Goal: Task Accomplishment & Management: Use online tool/utility

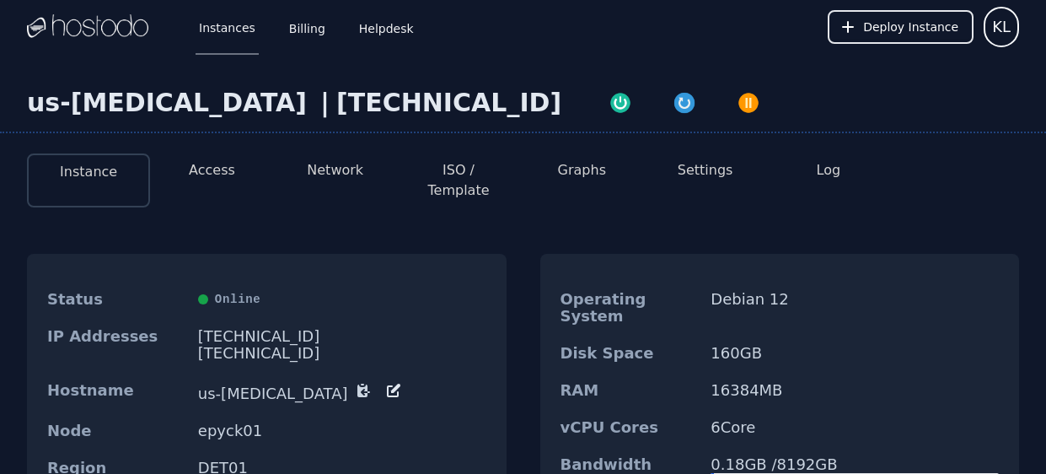
click at [80, 166] on button "Instance" at bounding box center [88, 172] width 57 height 20
click at [222, 166] on button "Access" at bounding box center [212, 170] width 46 height 20
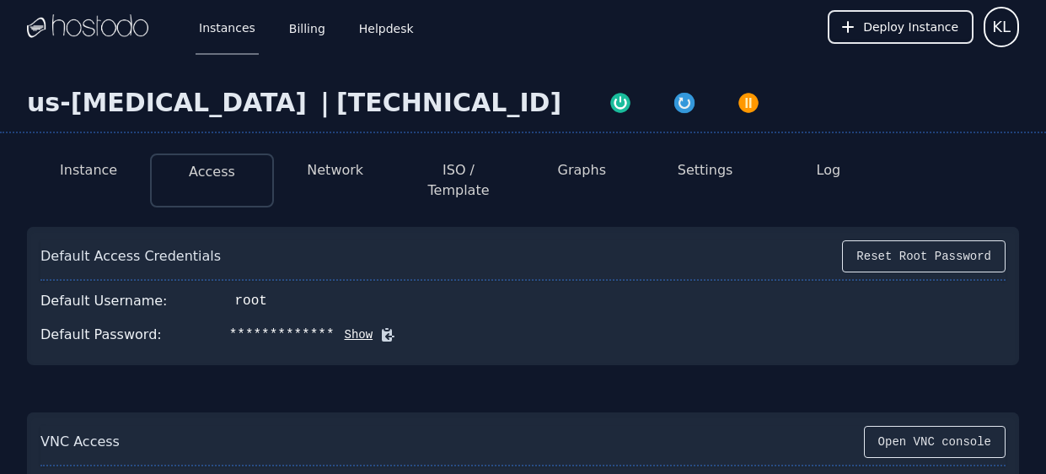
click at [349, 169] on button "Network" at bounding box center [335, 170] width 56 height 20
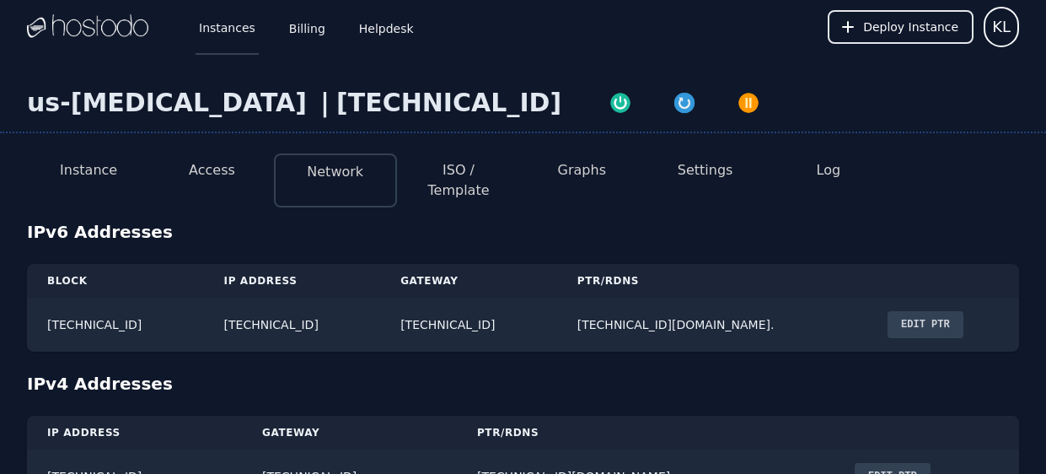
click at [233, 33] on link "Instances" at bounding box center [227, 27] width 63 height 56
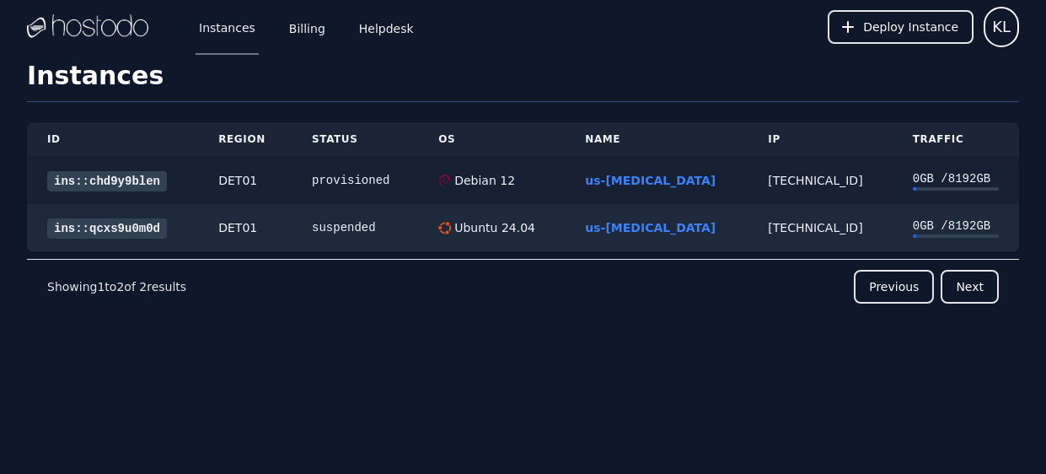
click at [56, 187] on link "ins::chd9y9blen" at bounding box center [107, 181] width 120 height 20
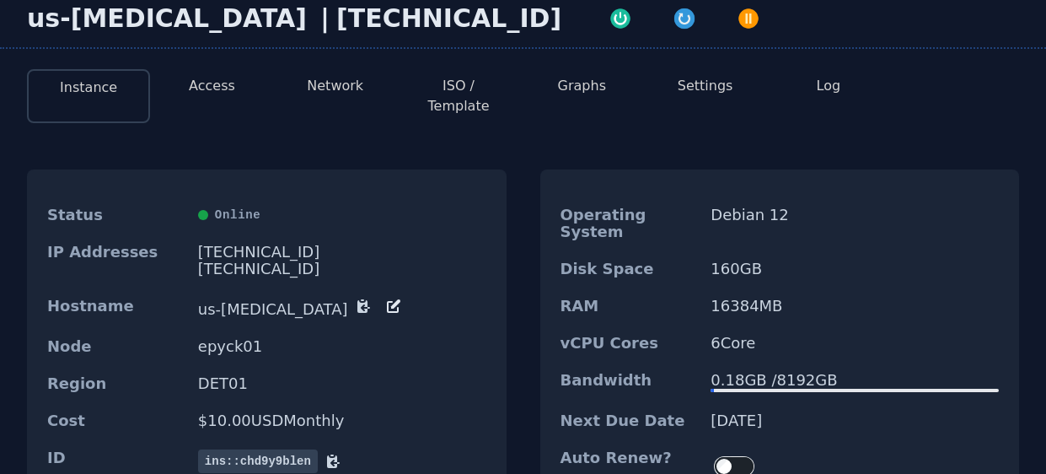
scroll to position [107, 0]
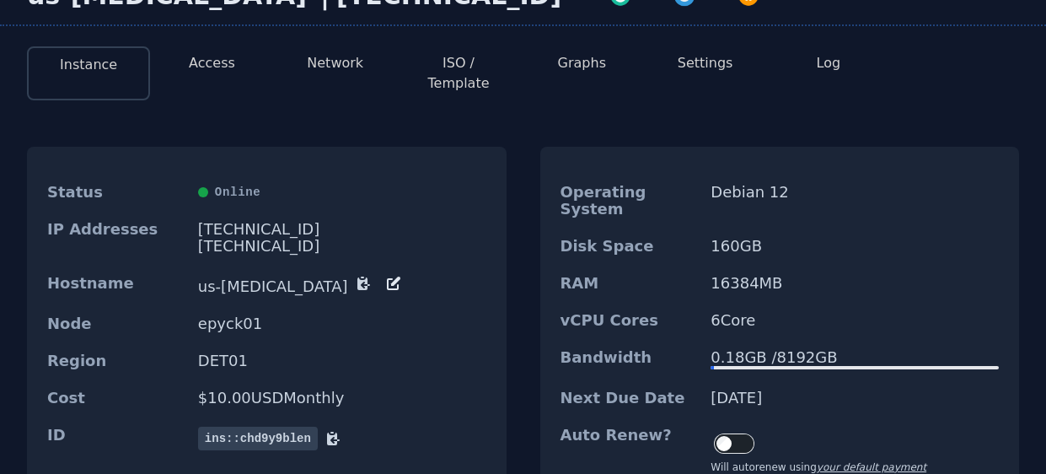
click at [335, 432] on icon at bounding box center [333, 438] width 13 height 13
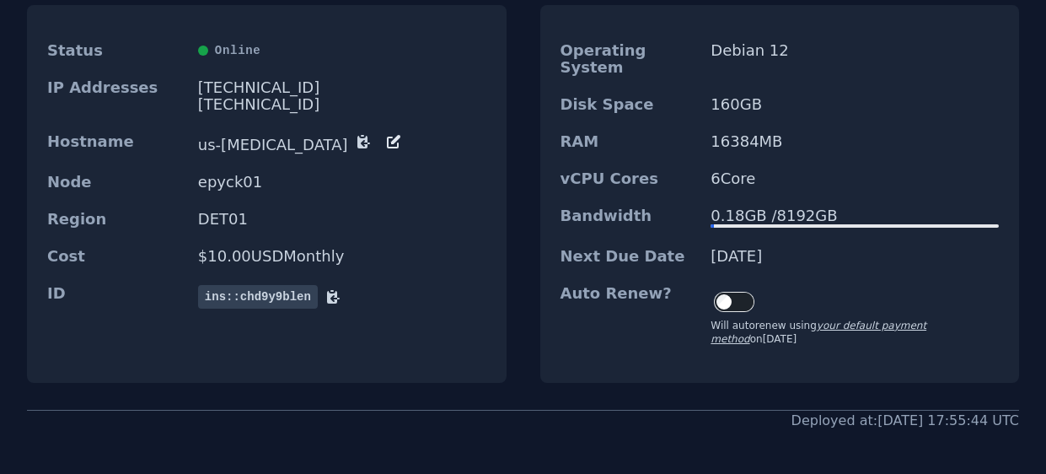
scroll to position [0, 0]
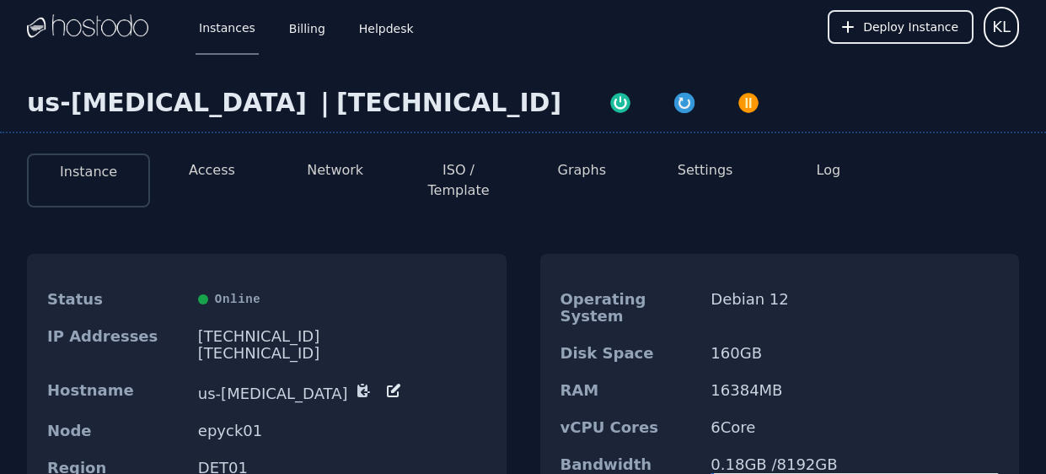
click at [105, 35] on img at bounding box center [87, 26] width 121 height 25
click at [97, 29] on img at bounding box center [87, 26] width 121 height 25
click at [1009, 32] on span "KL" at bounding box center [1001, 27] width 19 height 24
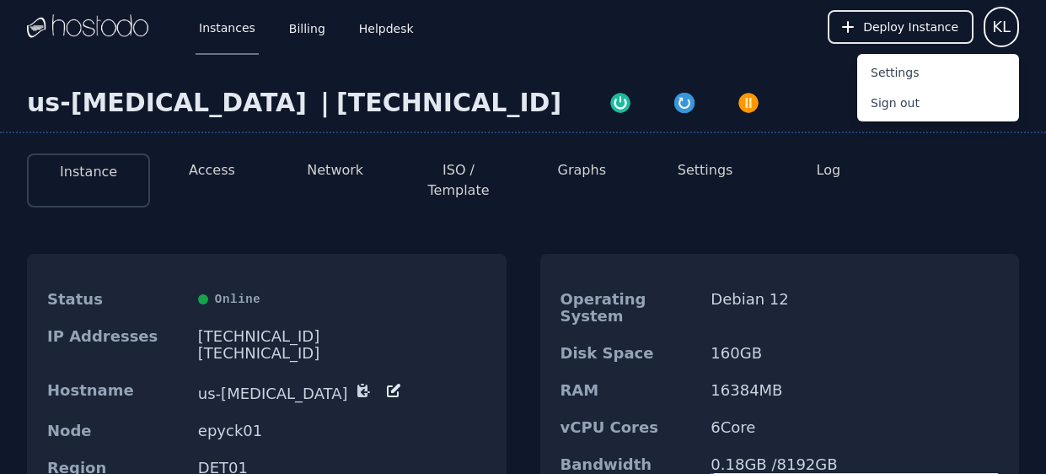
click at [598, 59] on div "us-synapse | 38.43.93.194 Instance Access Network ISO / Template Graphs Setting…" at bounding box center [523, 451] width 1046 height 794
click at [328, 25] on div "Instances Billing Helpdesk" at bounding box center [293, 27] width 249 height 56
click at [306, 34] on link "Billing" at bounding box center [307, 27] width 43 height 56
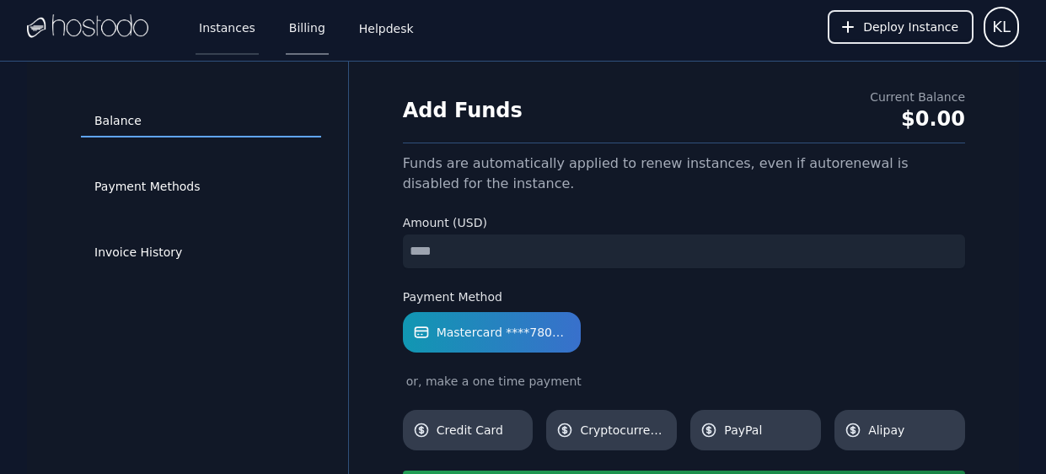
click at [233, 32] on link "Instances" at bounding box center [227, 27] width 63 height 56
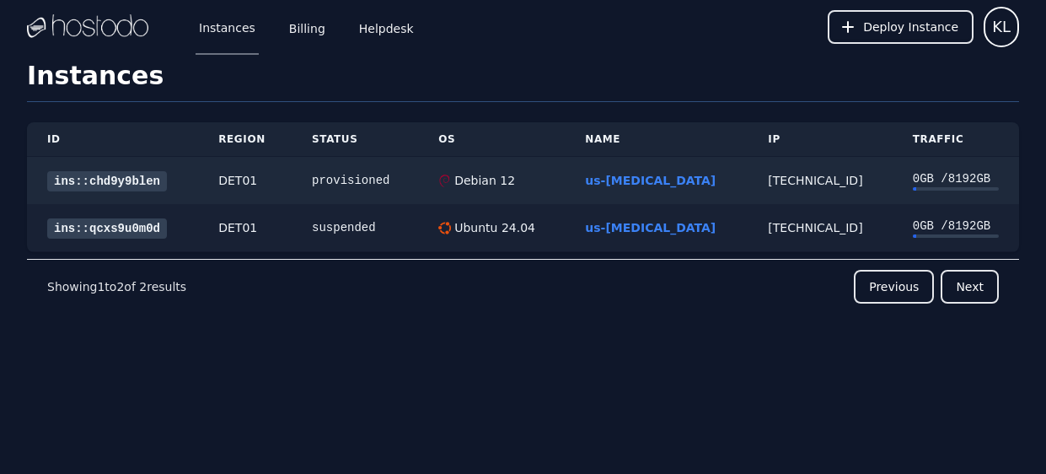
click at [112, 222] on link "ins::qcxs9u0m0d" at bounding box center [107, 228] width 120 height 20
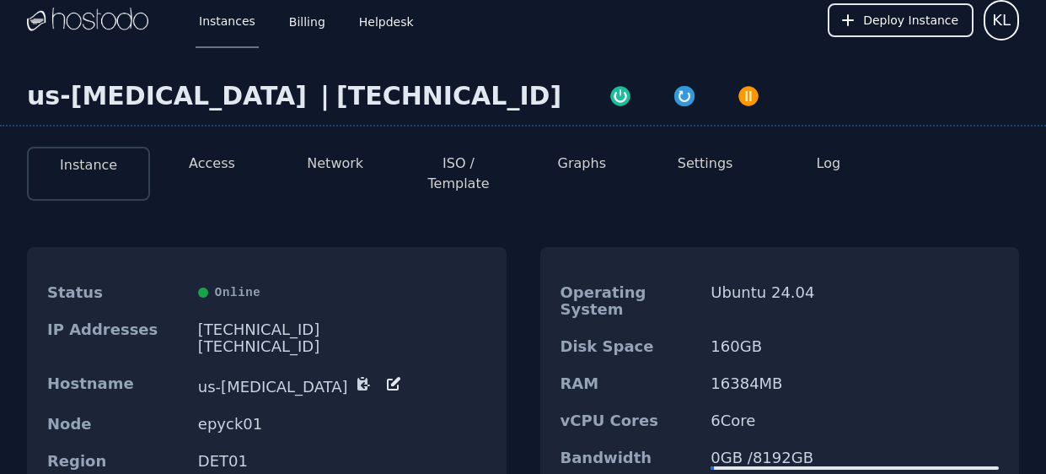
scroll to position [5, 0]
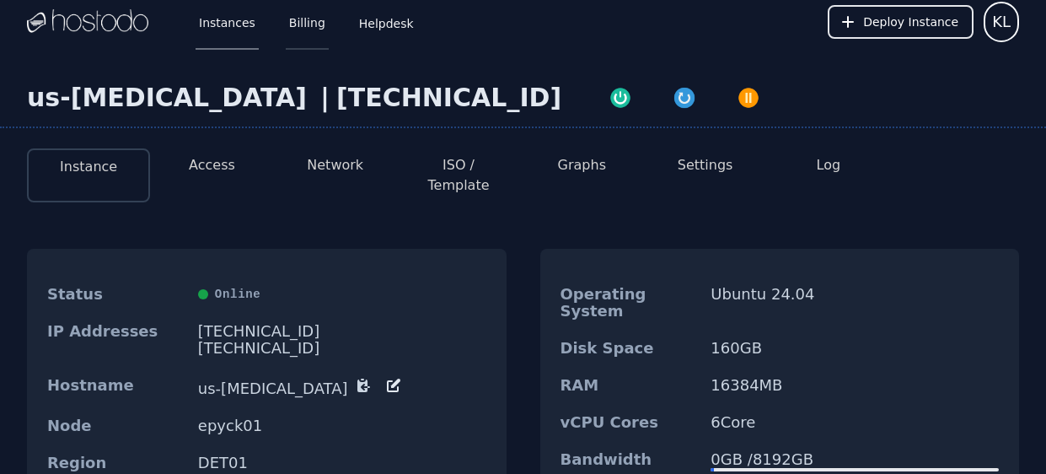
click at [290, 24] on link "Billing" at bounding box center [307, 22] width 43 height 56
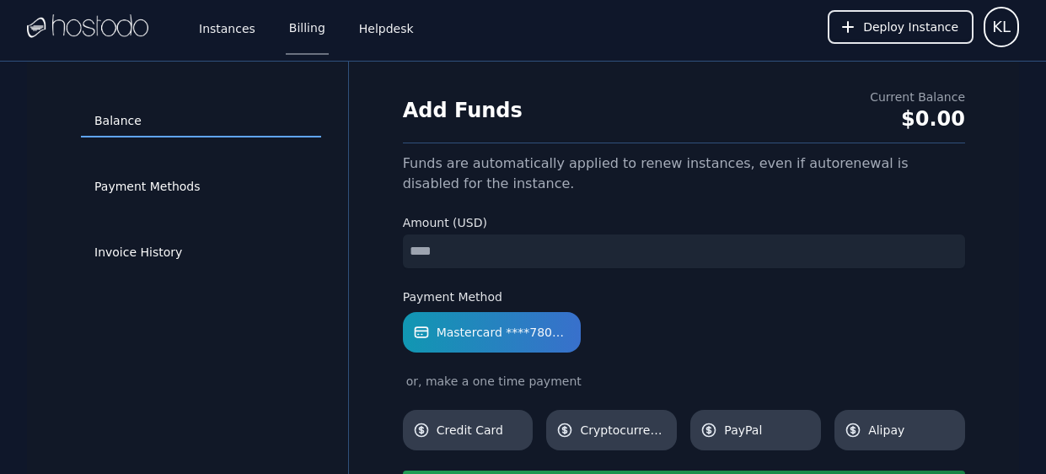
click at [69, 25] on img at bounding box center [87, 26] width 121 height 25
click at [197, 21] on link "Instances" at bounding box center [227, 27] width 63 height 56
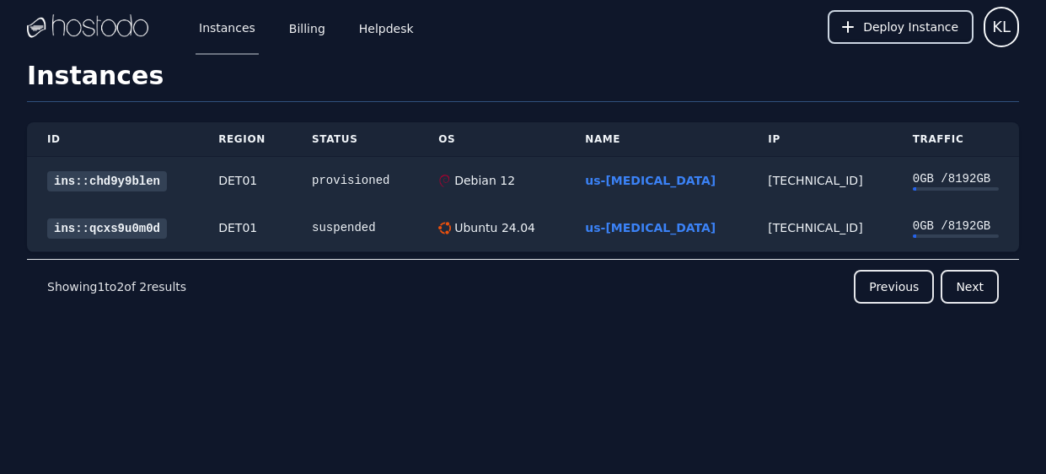
click at [893, 42] on button "Deploy Instance" at bounding box center [901, 27] width 146 height 34
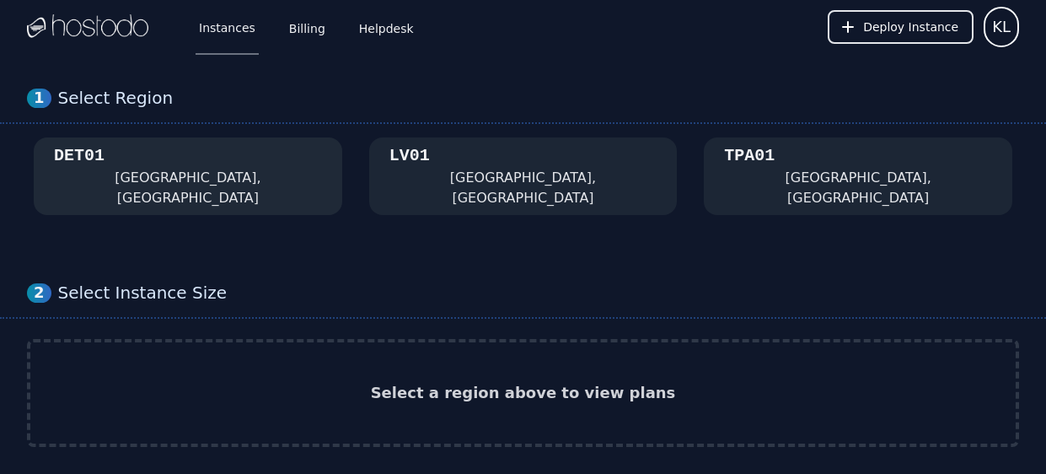
click at [186, 190] on button "DET01 Detroit, MI" at bounding box center [188, 176] width 308 height 78
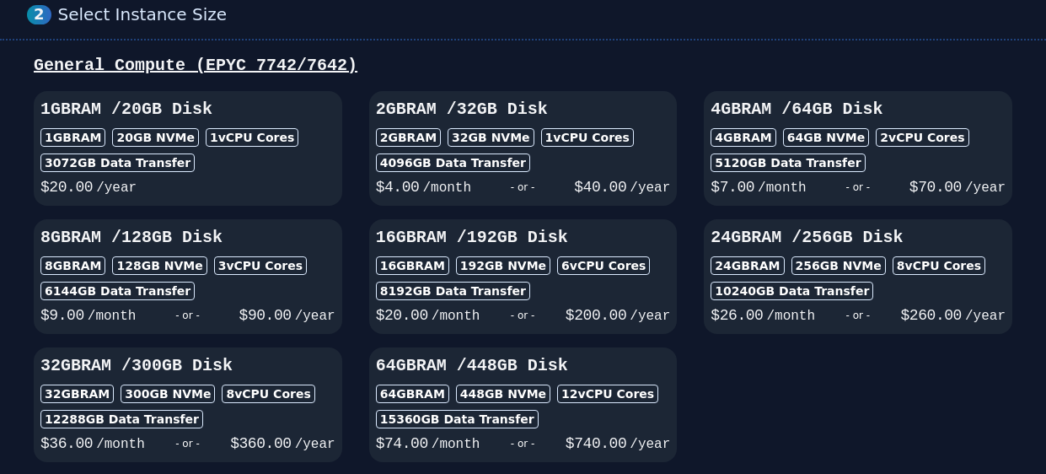
scroll to position [233, 0]
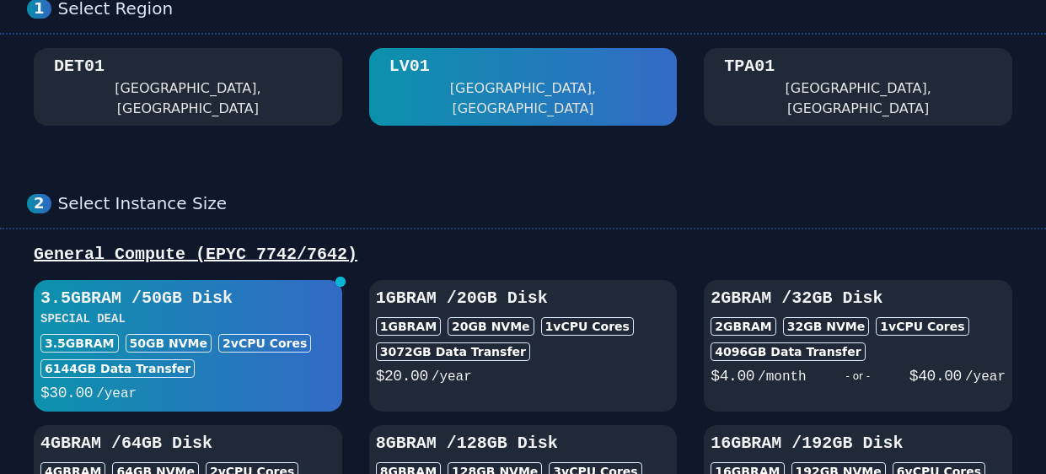
scroll to position [88, 0]
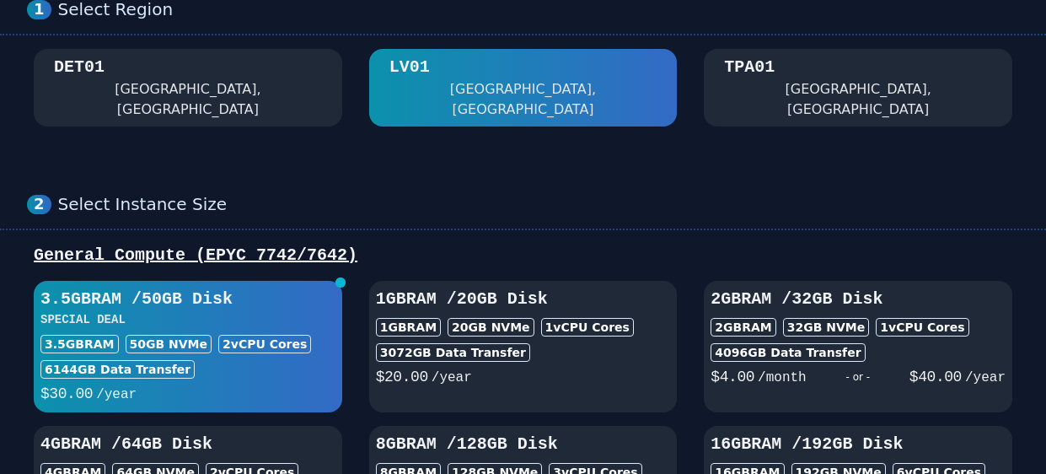
click at [289, 94] on div "DET01 Detroit, MI" at bounding box center [188, 88] width 268 height 64
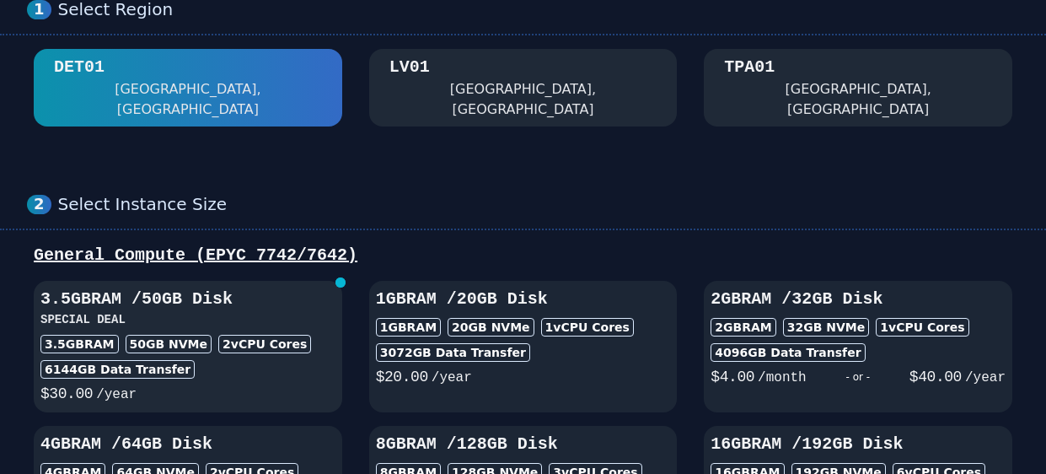
click at [271, 311] on h3 "SPECIAL DEAL" at bounding box center [187, 319] width 295 height 17
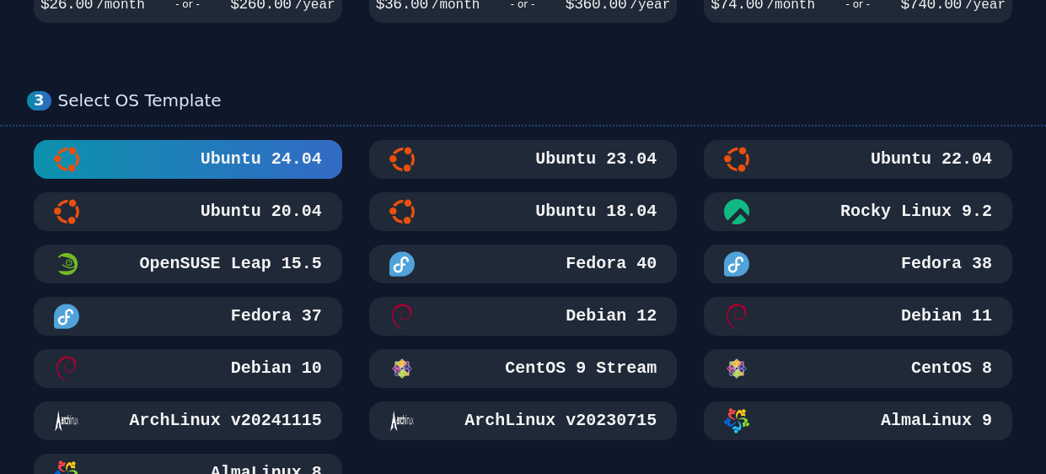
scroll to position [735, 0]
click at [587, 303] on h3 "Debian 12" at bounding box center [609, 315] width 94 height 24
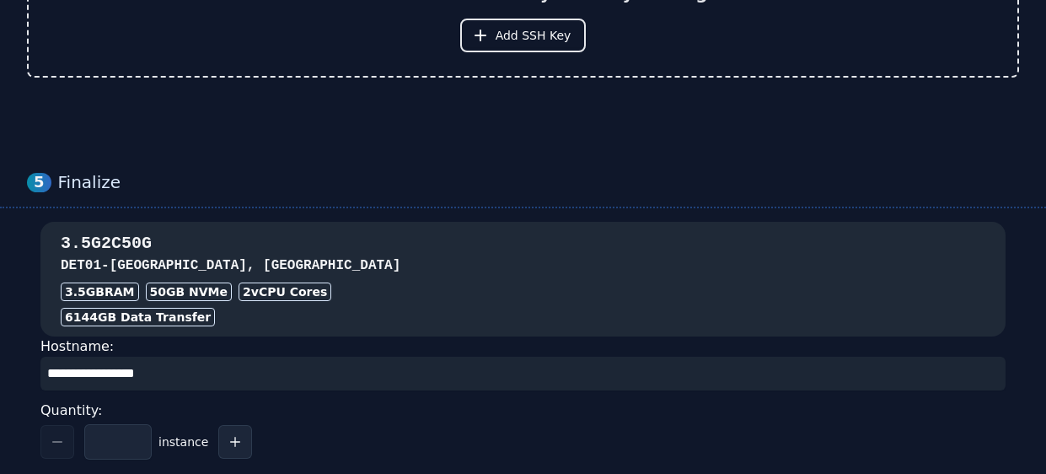
scroll to position [1387, 0]
click at [359, 231] on h3 "3.5G2C50G" at bounding box center [523, 243] width 924 height 24
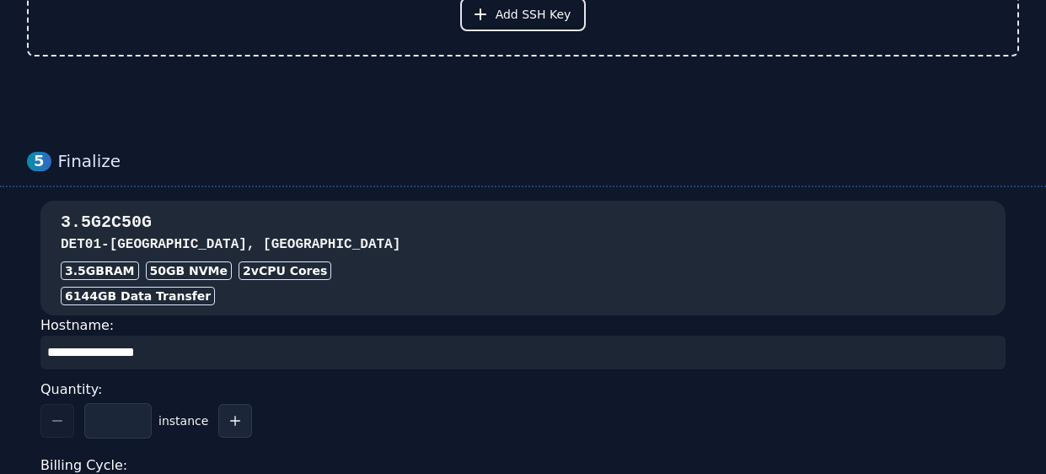
scroll to position [1413, 0]
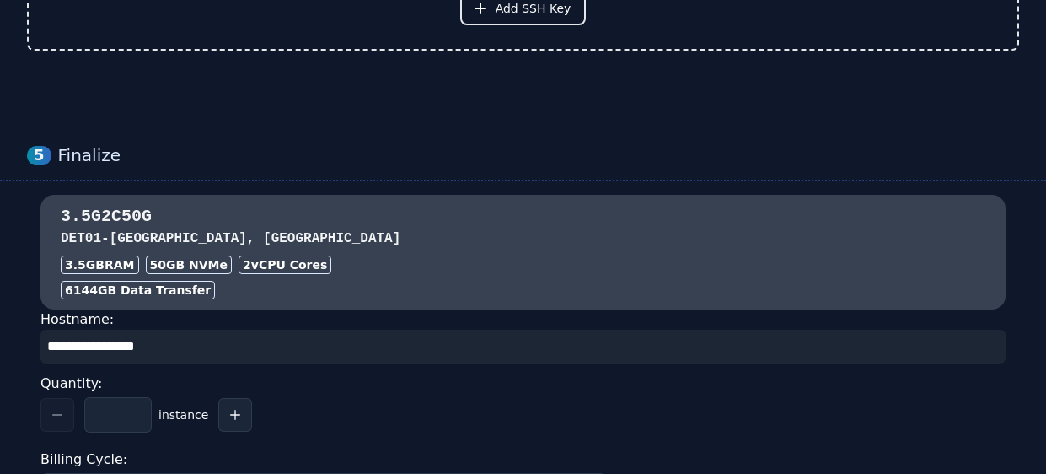
drag, startPoint x: 34, startPoint y: 320, endPoint x: 0, endPoint y: 309, distance: 35.4
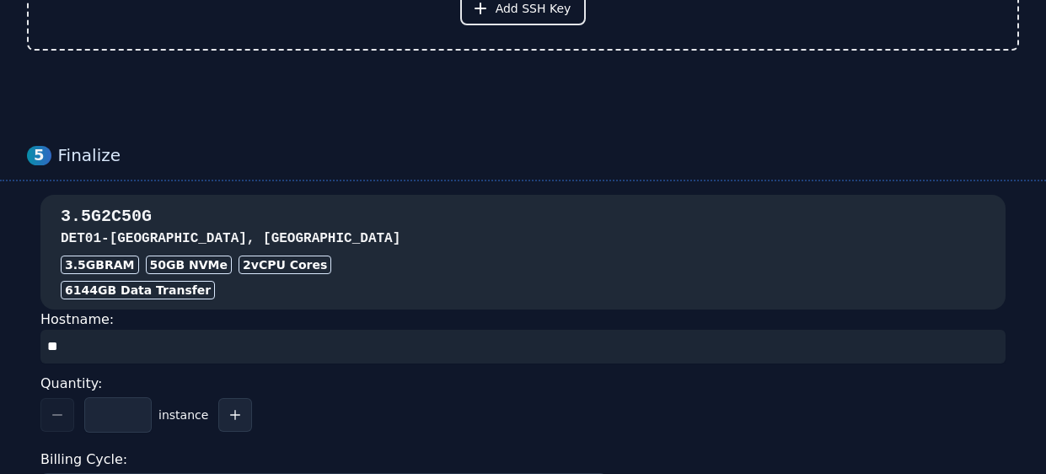
type input "*"
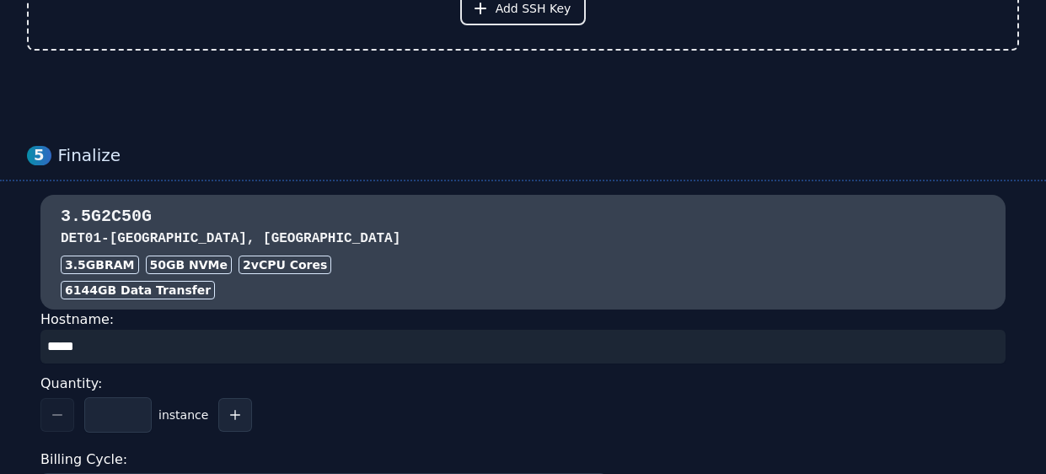
drag, startPoint x: 152, startPoint y: 323, endPoint x: 0, endPoint y: 323, distance: 151.7
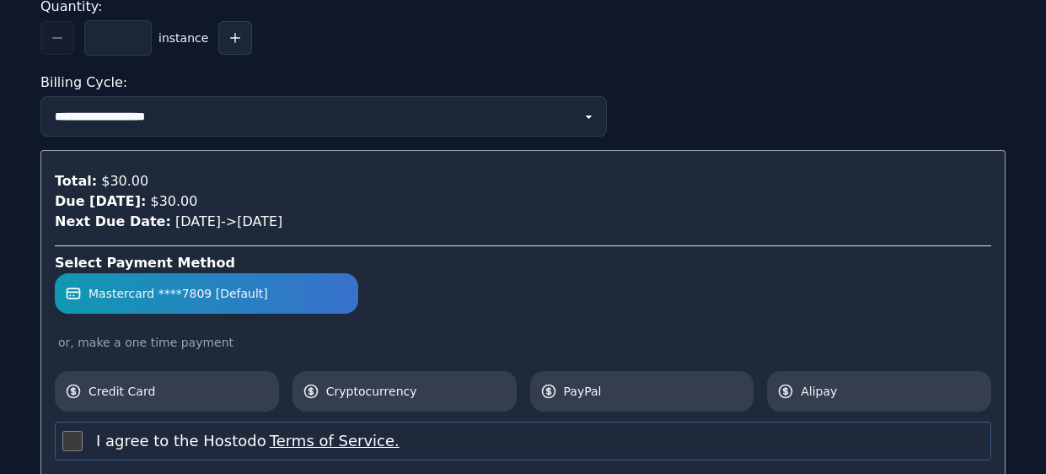
scroll to position [1829, 0]
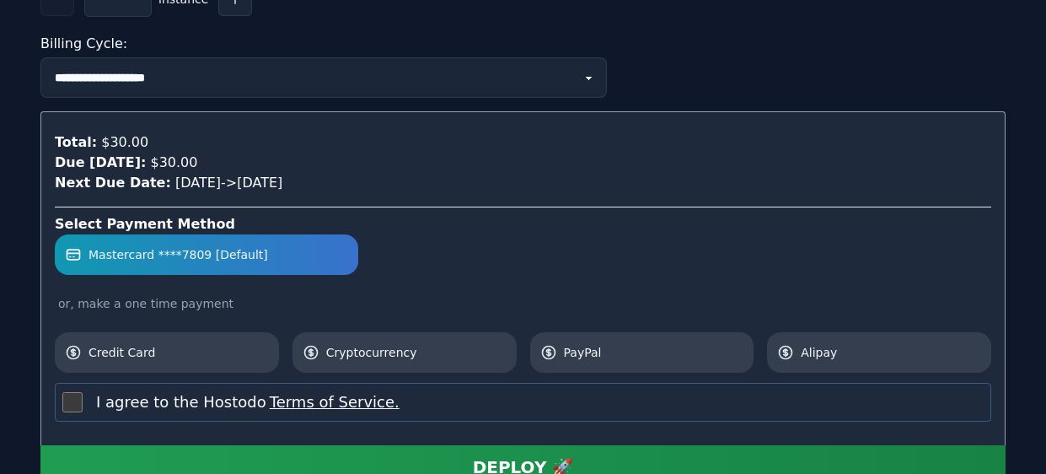
type input "******"
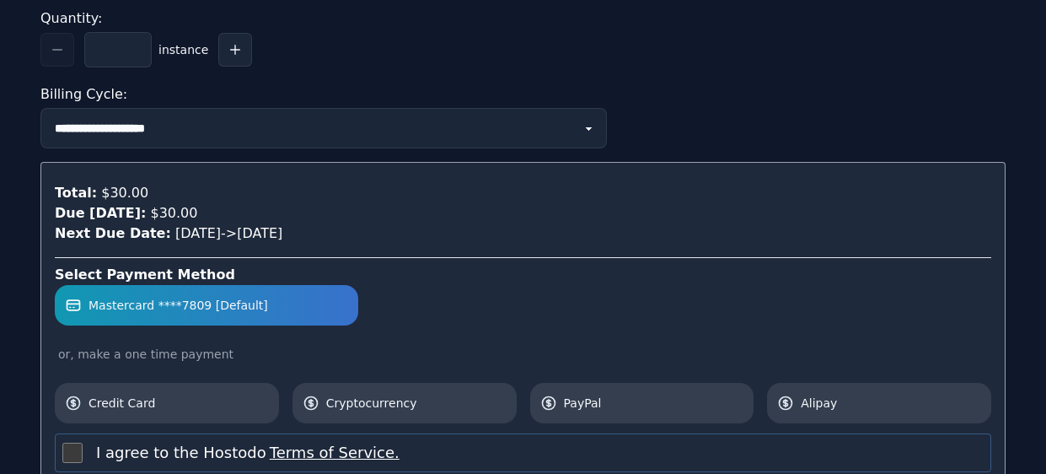
scroll to position [1934, 0]
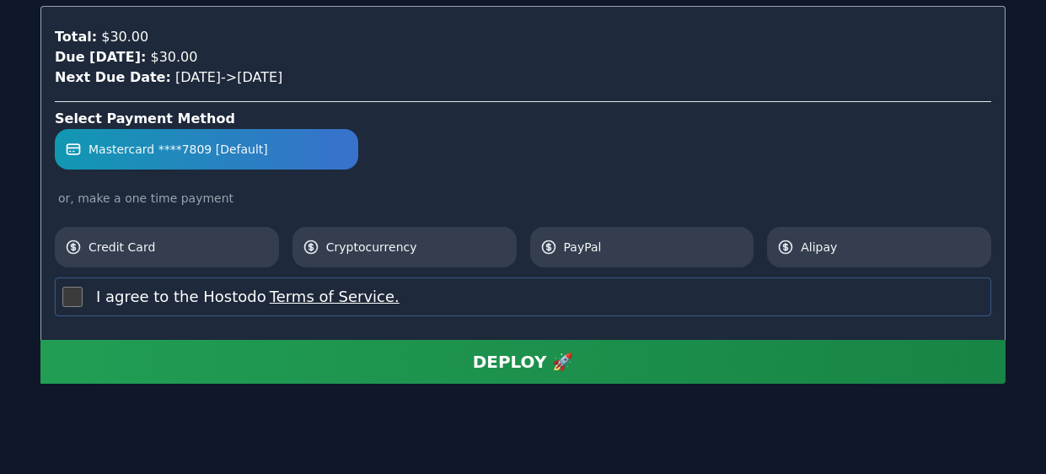
click at [502, 350] on div "DEPLOY 🚀" at bounding box center [523, 362] width 101 height 24
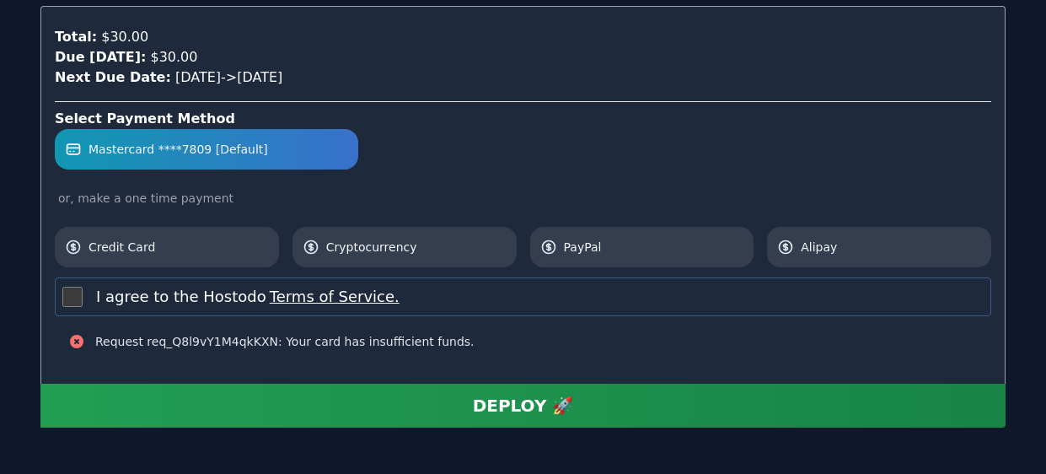
click at [532, 394] on div "DEPLOY 🚀" at bounding box center [523, 406] width 101 height 24
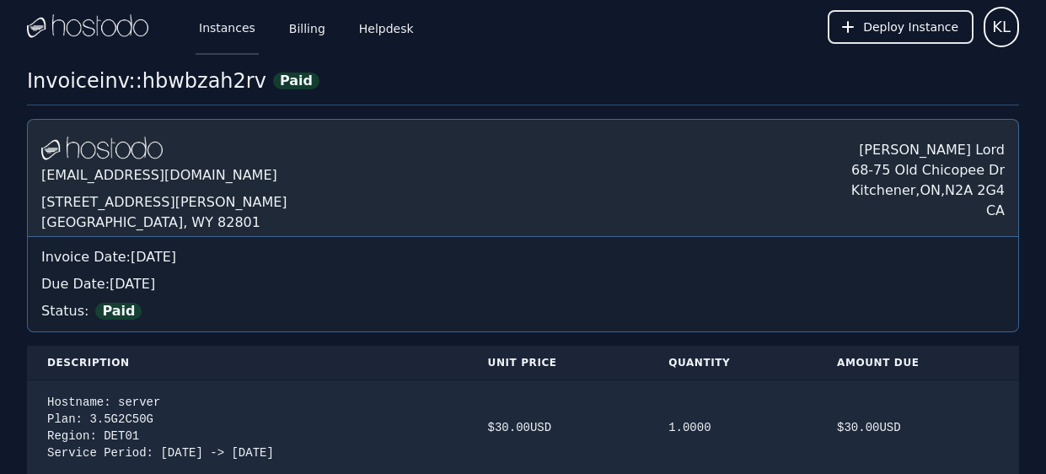
click at [217, 35] on link "Instances" at bounding box center [227, 27] width 63 height 56
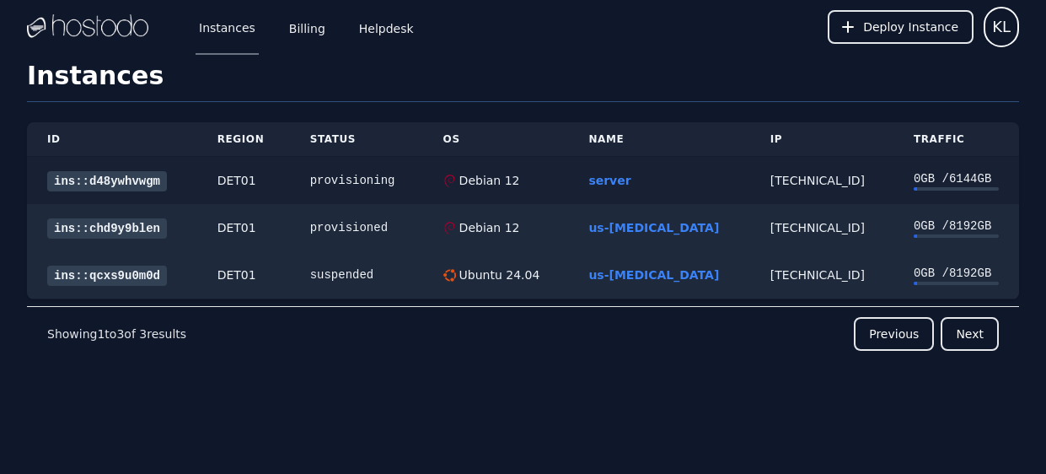
click at [177, 169] on td "ins::d48ywhvwgm" at bounding box center [112, 181] width 170 height 48
drag, startPoint x: 172, startPoint y: 183, endPoint x: 55, endPoint y: 196, distance: 117.8
click at [55, 196] on td "ins::d48ywhvwgm" at bounding box center [112, 181] width 170 height 48
copy link "ins::d48ywhvwgm"
click at [131, 175] on link "ins::d48ywhvwgm" at bounding box center [107, 181] width 120 height 20
